Goal: Information Seeking & Learning: Learn about a topic

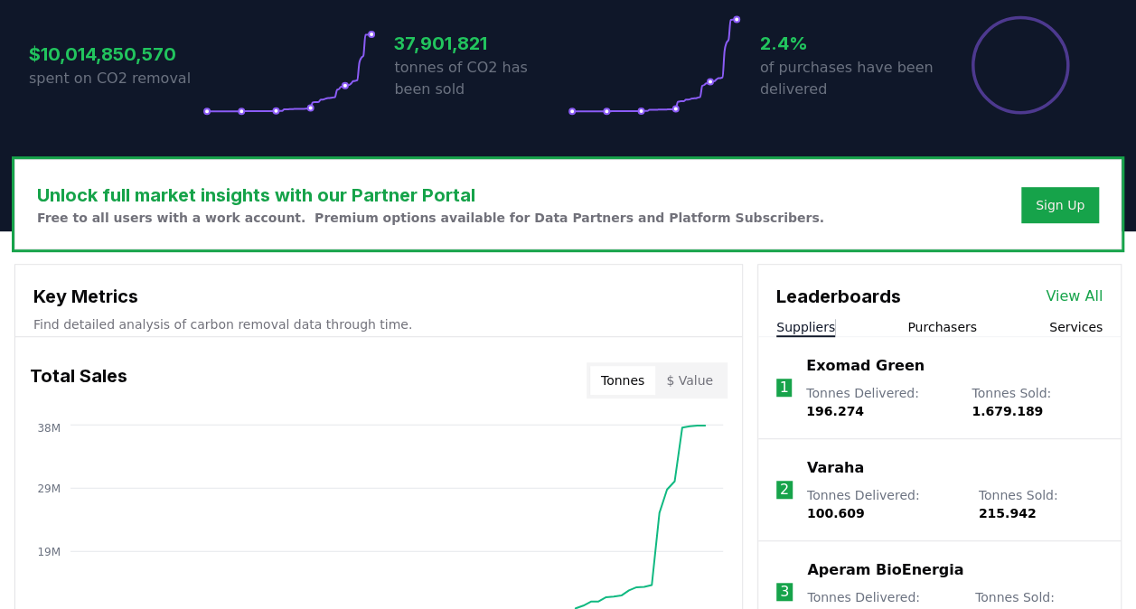
scroll to position [670, 0]
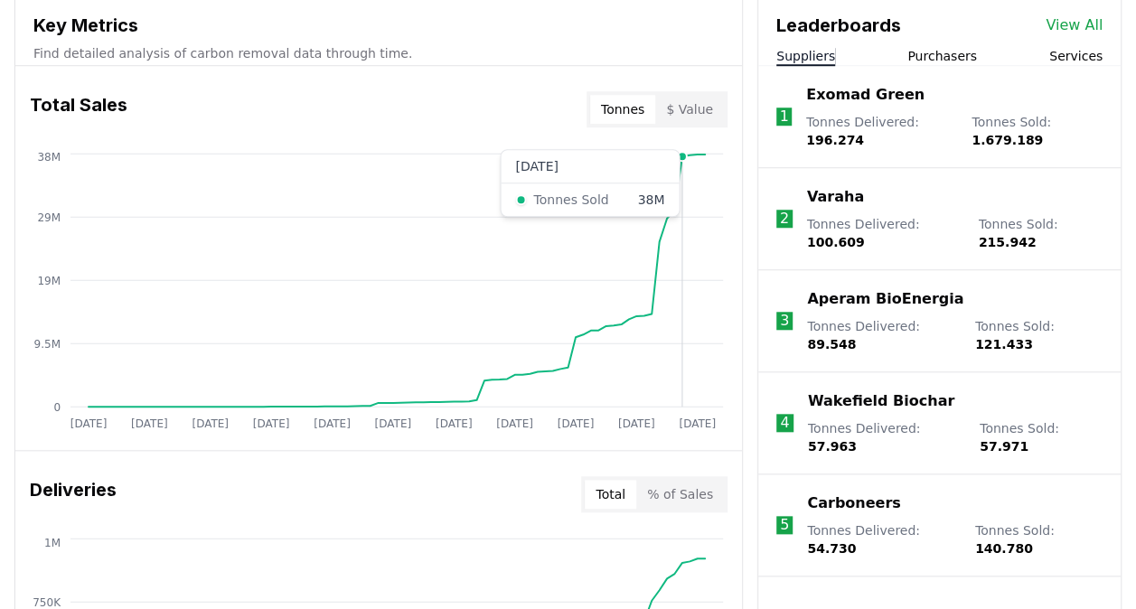
click at [680, 184] on icon "[DATE] [DATE] [DATE] [DATE] [DATE] [DATE] [DATE] [DATE] [DATE] [DATE] [DATE] 0 …" at bounding box center [371, 293] width 712 height 289
click at [682, 159] on circle at bounding box center [682, 156] width 9 height 9
click at [1079, 25] on link "View All" at bounding box center [1073, 25] width 57 height 22
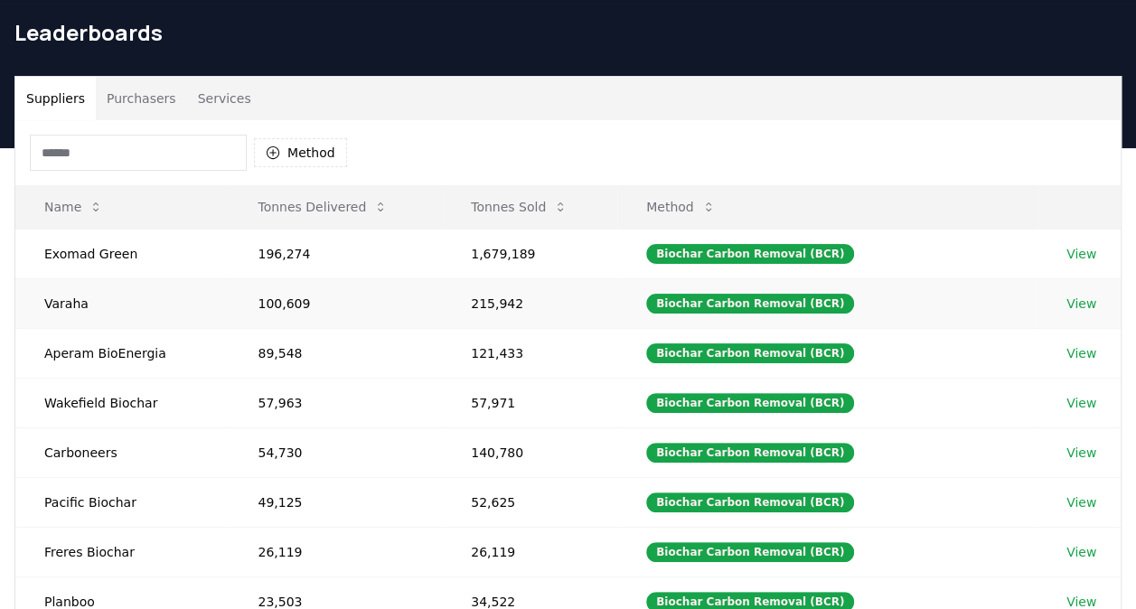
scroll to position [90, 0]
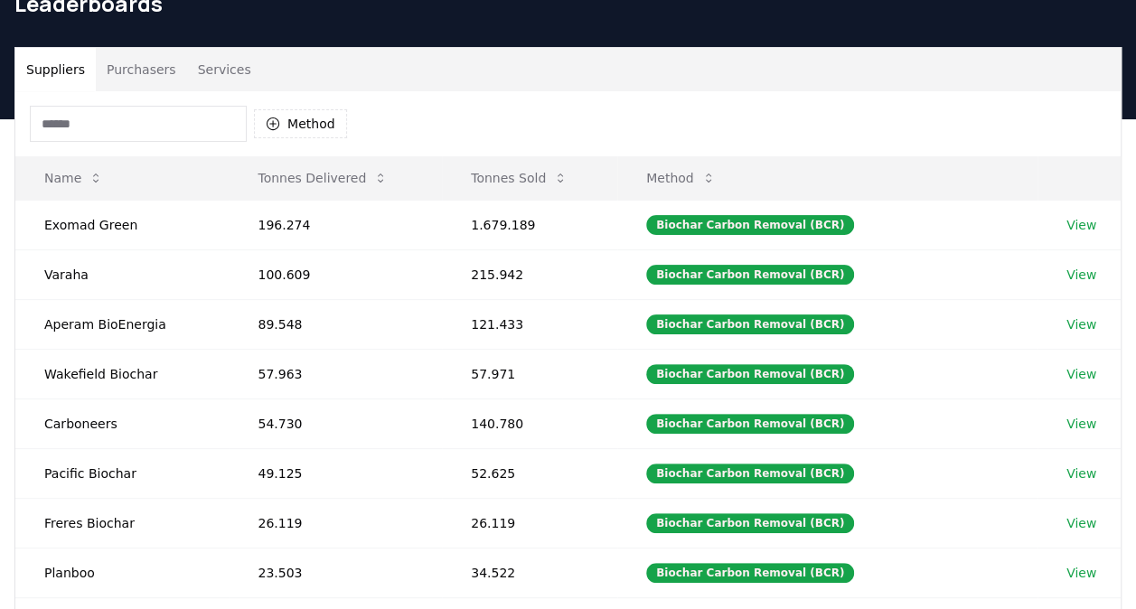
click at [533, 182] on button "Tonnes Sold" at bounding box center [519, 178] width 126 height 36
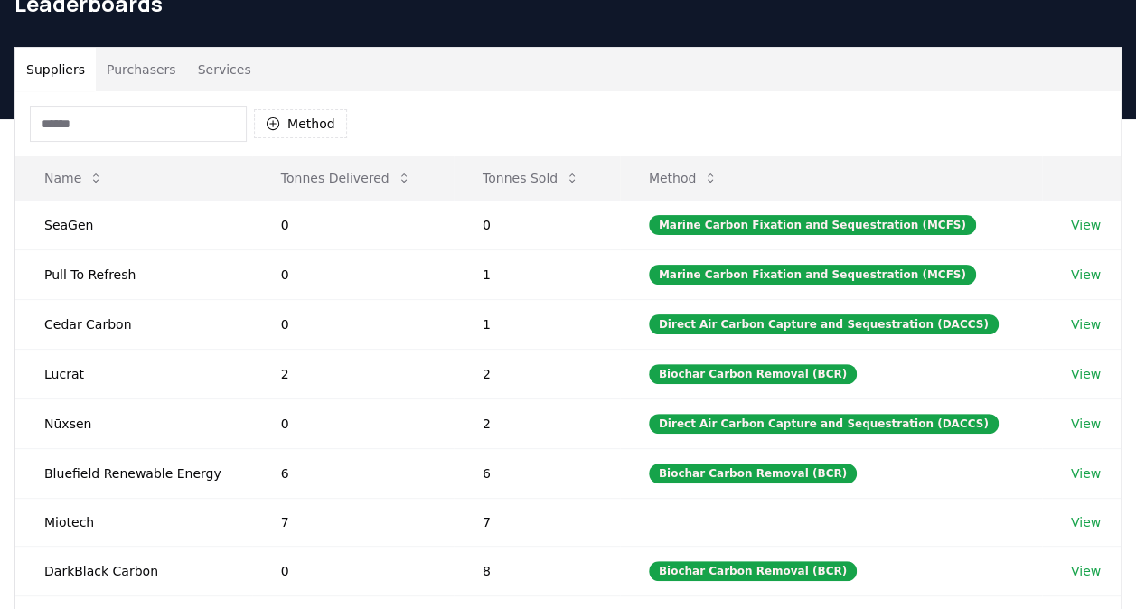
click at [533, 182] on button "Tonnes Sold" at bounding box center [531, 178] width 126 height 36
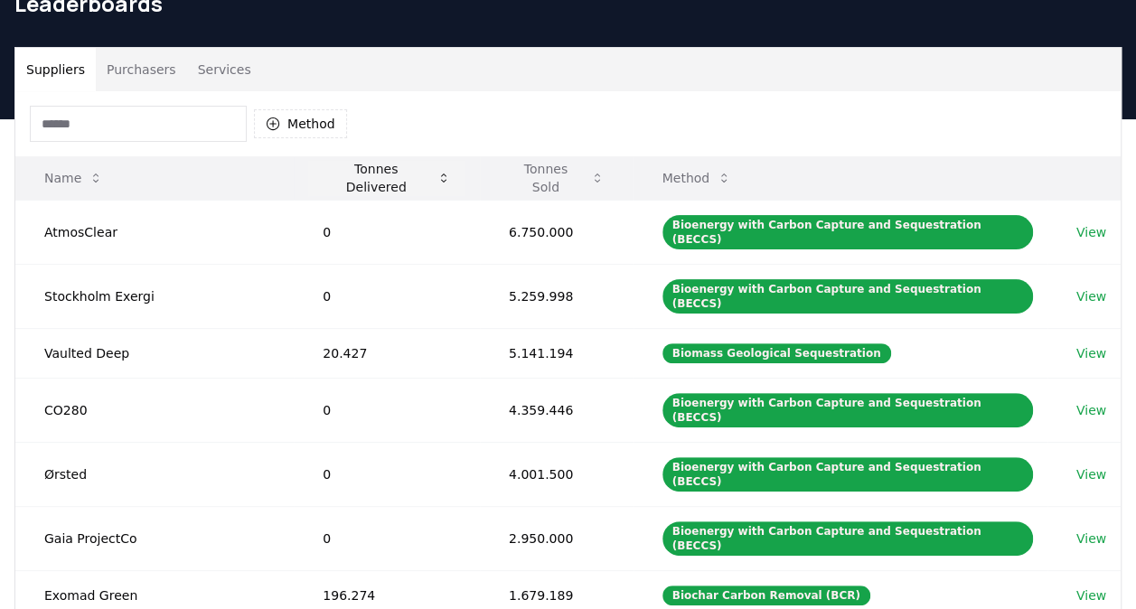
click at [428, 173] on button "Tonnes Delivered" at bounding box center [386, 178] width 157 height 36
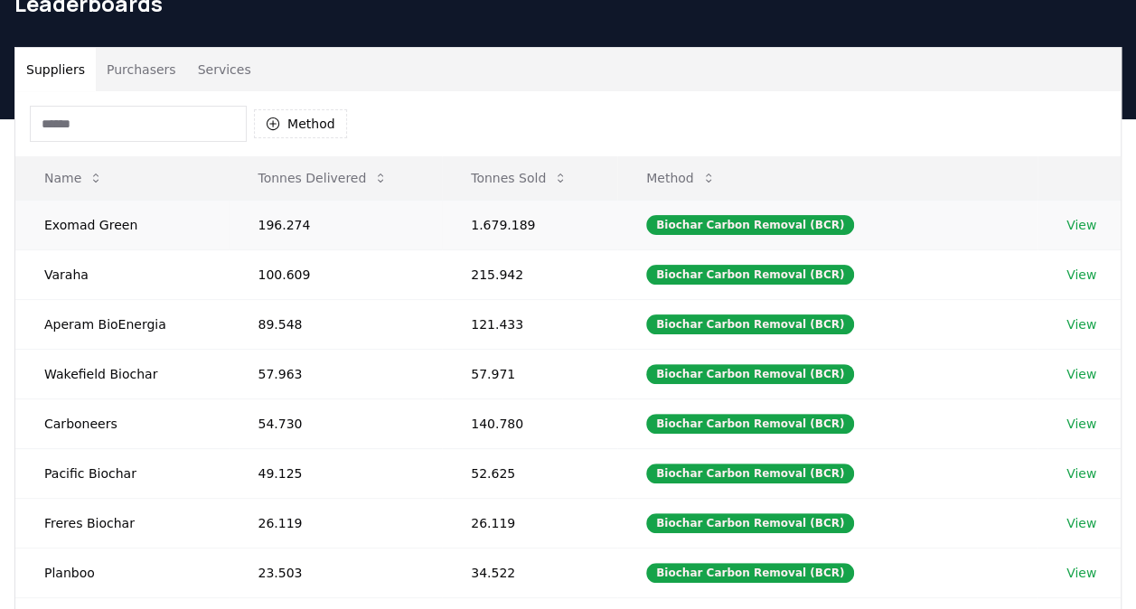
click at [1084, 221] on link "View" at bounding box center [1081, 225] width 30 height 18
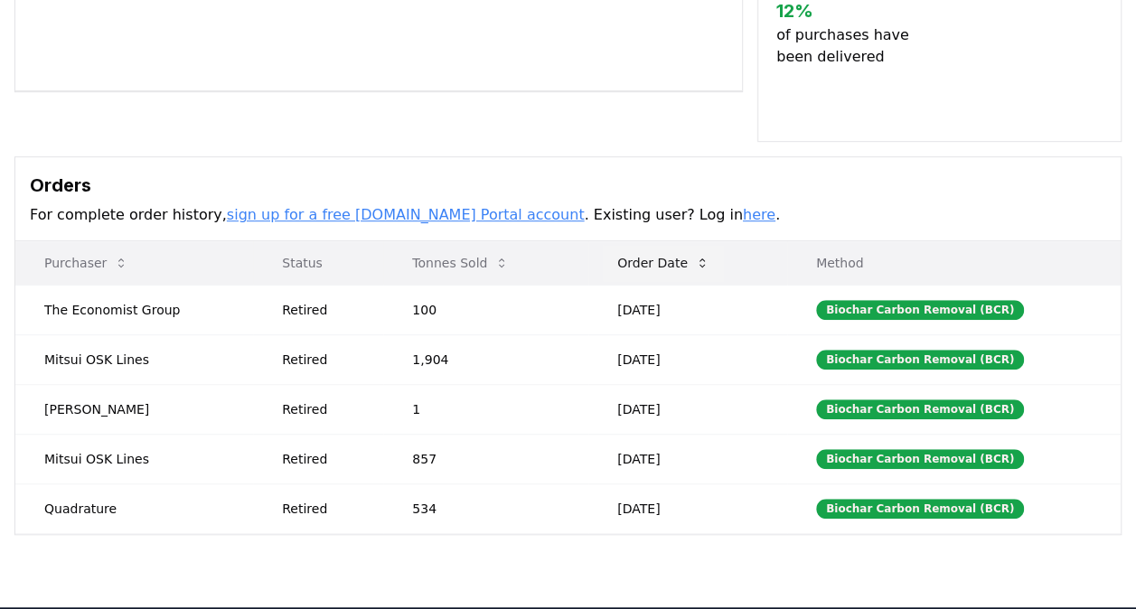
scroll to position [542, 0]
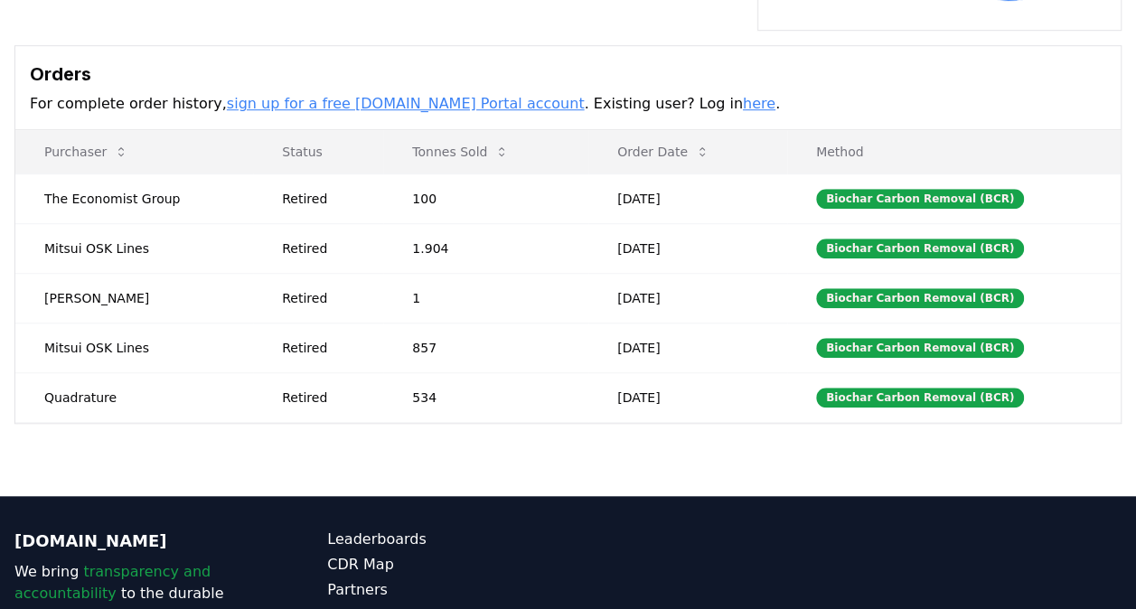
click at [494, 145] on icon at bounding box center [501, 152] width 14 height 14
